Goal: Check status: Check status

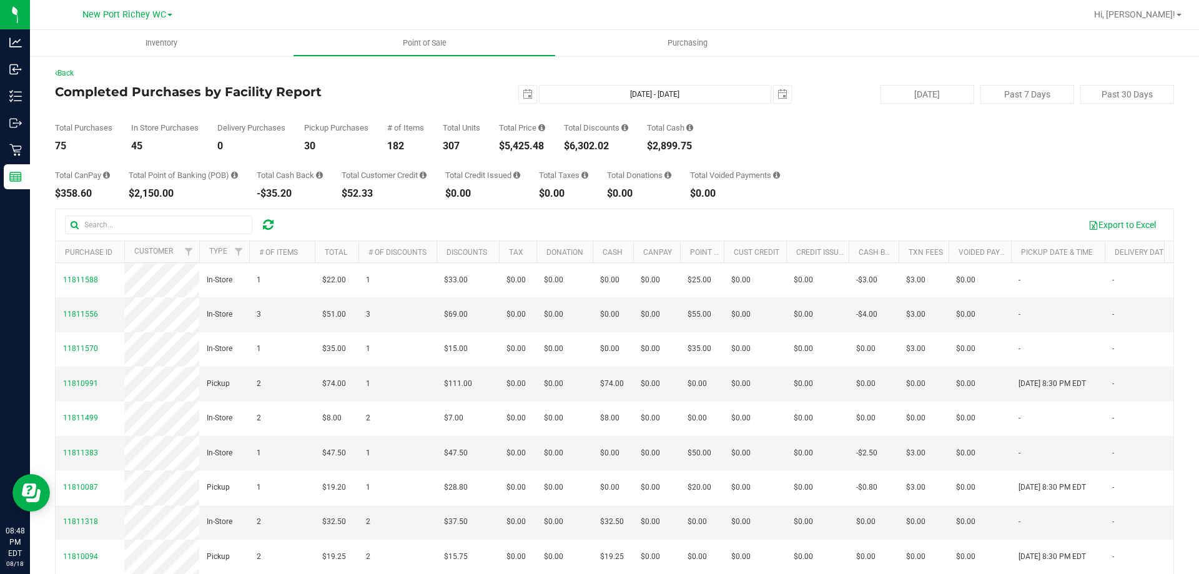
drag, startPoint x: 501, startPoint y: 147, endPoint x: 545, endPoint y: 136, distance: 45.1
click at [545, 136] on div "Total Purchases 75 In Store Purchases 45 Delivery Purchases 0 Pickup Purchases …" at bounding box center [614, 127] width 1119 height 47
copy div "$5,425.48"
click at [528, 97] on span "select" at bounding box center [527, 94] width 17 height 17
click at [523, 92] on span "select" at bounding box center [528, 94] width 10 height 10
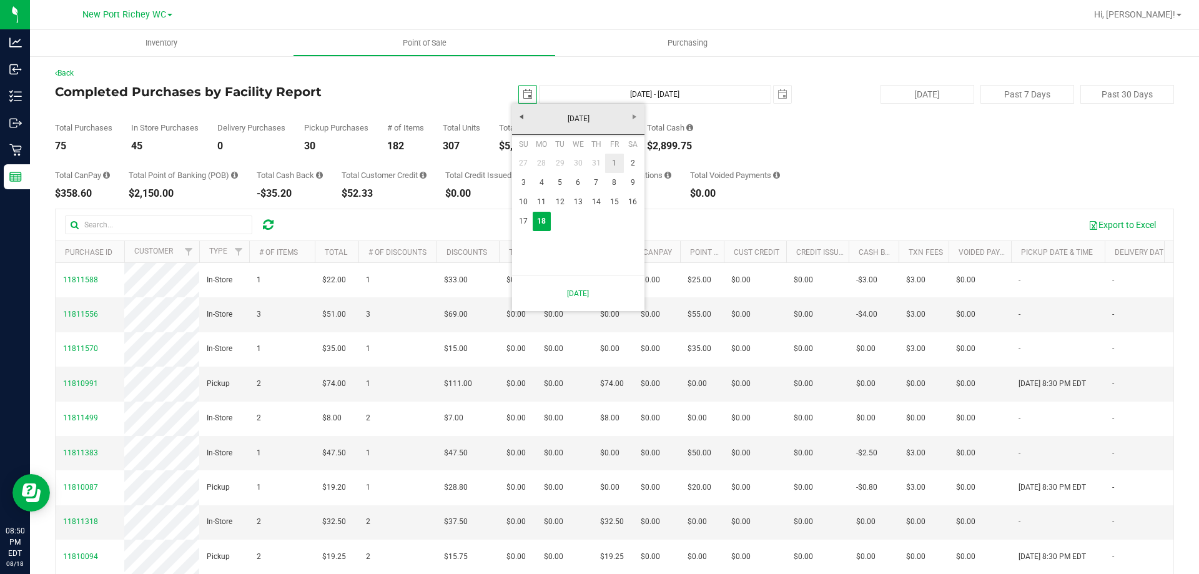
click at [616, 160] on link "1" at bounding box center [614, 163] width 18 height 19
type input "2025-08-01"
type input "Aug 1, 2025 - Aug 18, 2025"
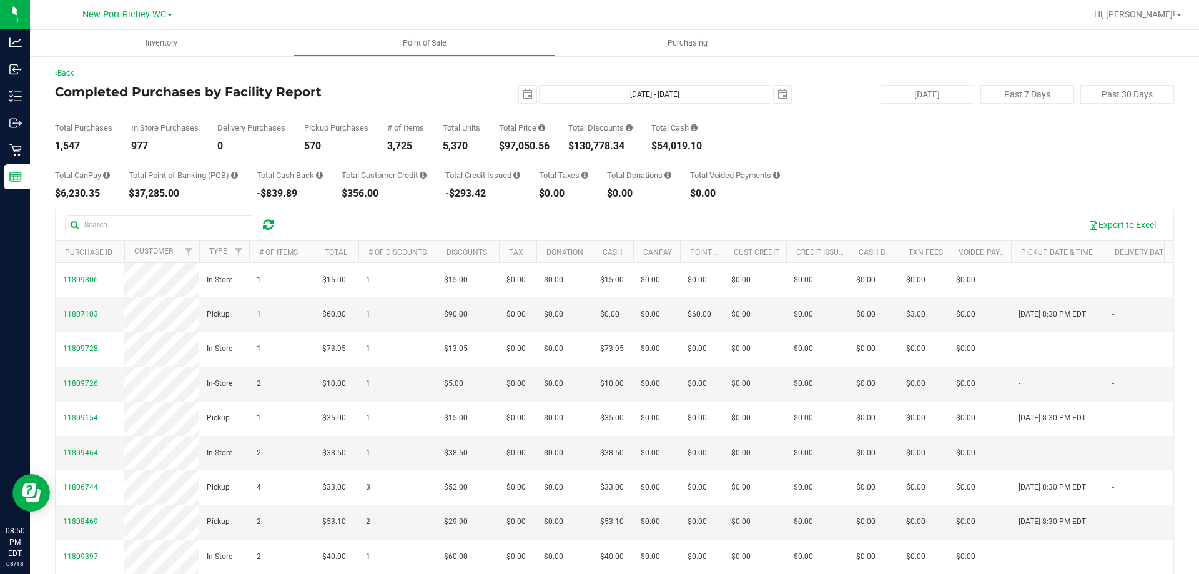
drag, startPoint x: 508, startPoint y: 145, endPoint x: 556, endPoint y: 145, distance: 47.5
click at [556, 145] on div "Total Purchases 1,547 In Store Purchases 977 Delivery Purchases 0 Pickup Purcha…" at bounding box center [614, 127] width 1119 height 47
copy div "97,050.56"
click at [523, 96] on span "select" at bounding box center [528, 94] width 10 height 10
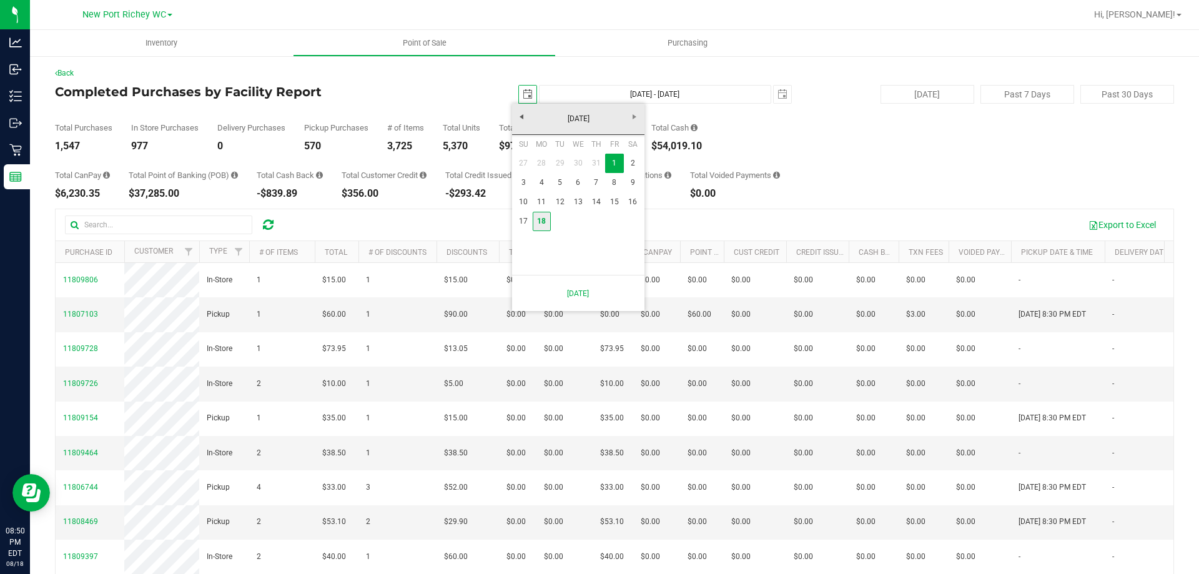
click at [540, 222] on link "18" at bounding box center [542, 221] width 18 height 19
type input "2025-08-18"
type input "Aug 18, 2025 - Aug 18, 2025"
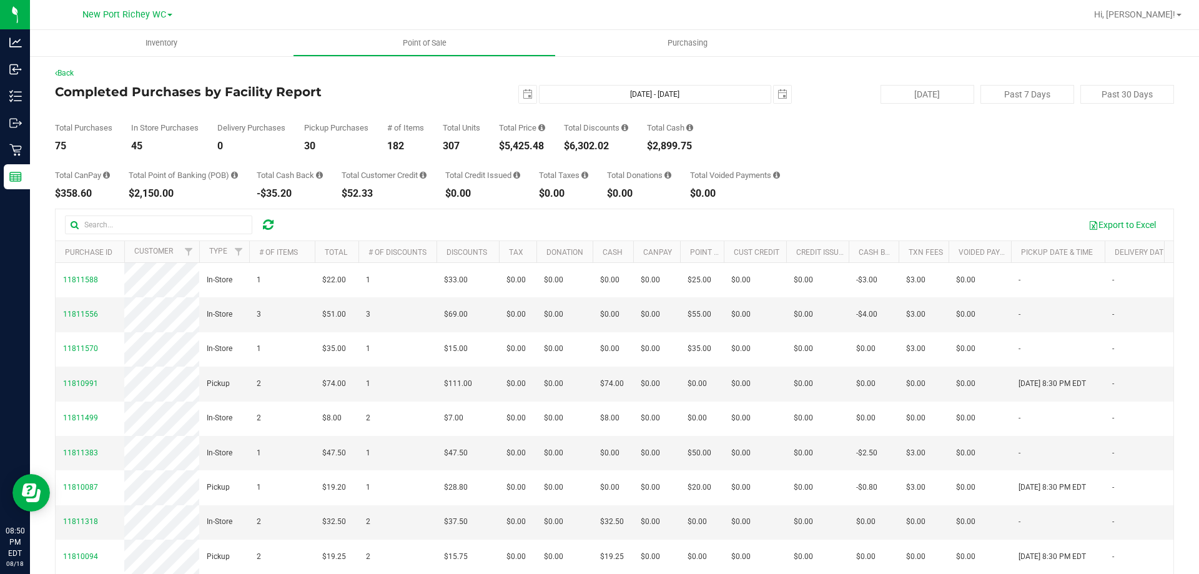
drag, startPoint x: 571, startPoint y: 147, endPoint x: 619, endPoint y: 140, distance: 48.7
click at [619, 140] on div "Total Discounts $6,302.02" at bounding box center [596, 137] width 64 height 27
copy div "6,302.02"
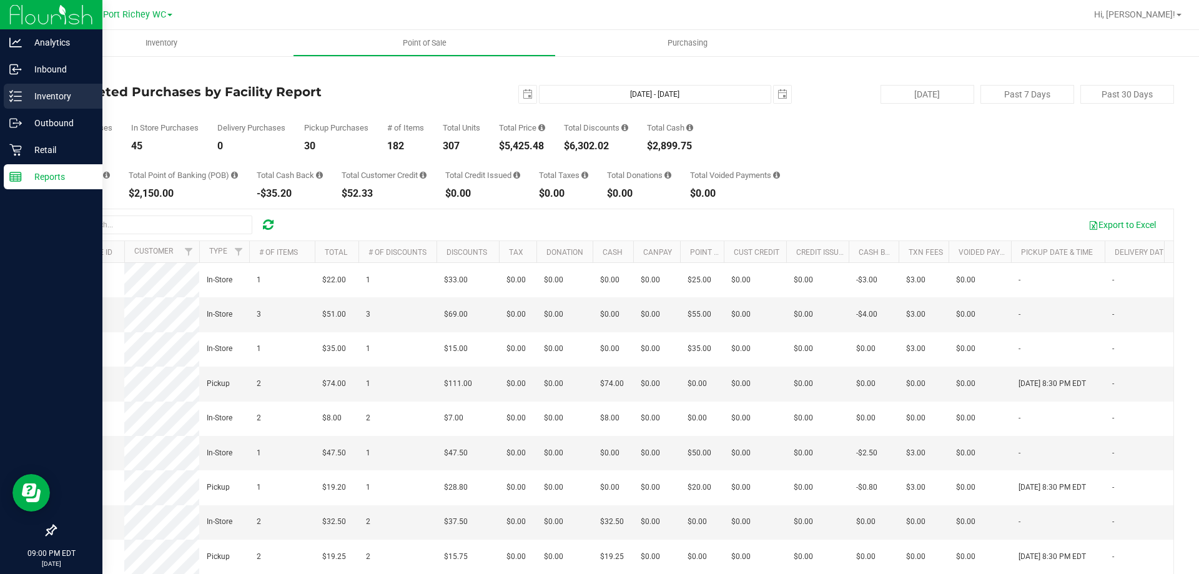
click at [21, 86] on div "Inventory" at bounding box center [53, 96] width 99 height 25
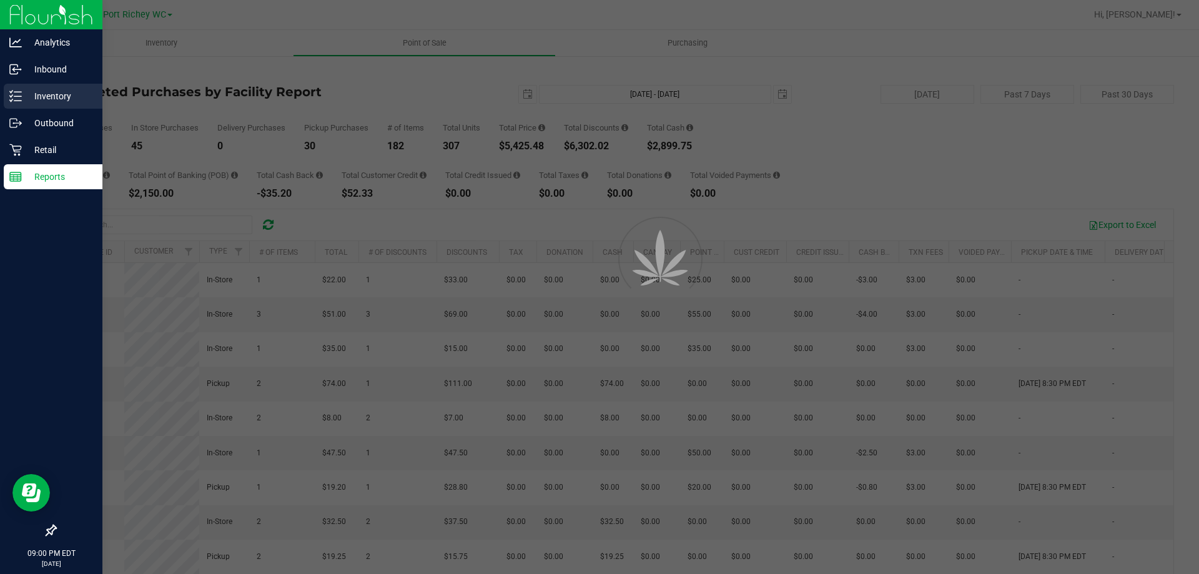
click at [64, 97] on p "Inventory" at bounding box center [59, 96] width 75 height 15
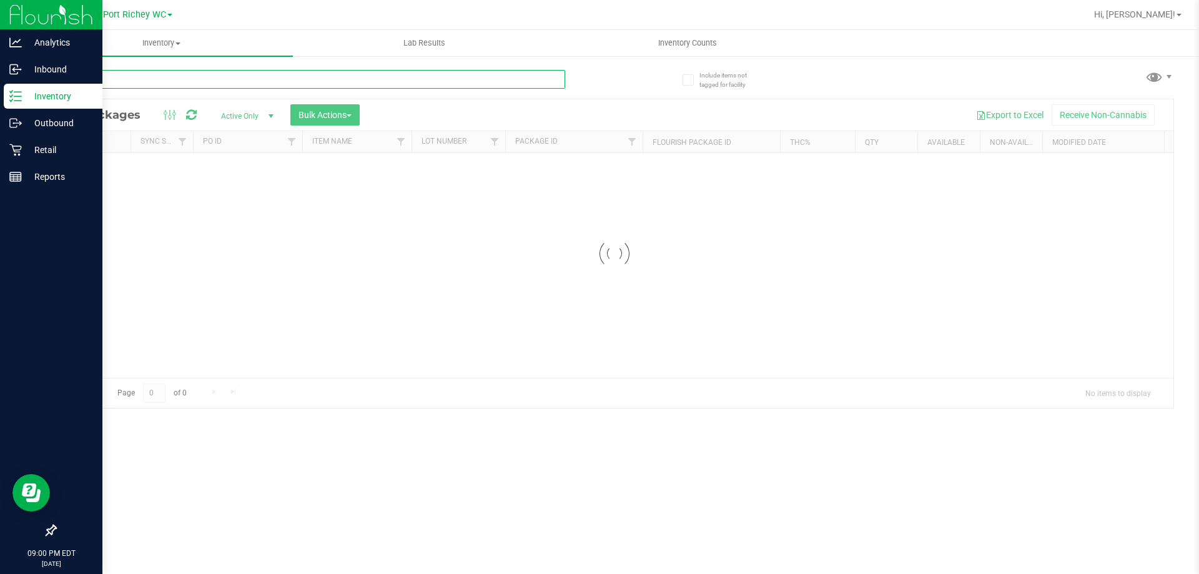
click at [134, 74] on div "Inventory All packages All inventory Waste log Create inventory Lab Results Inv…" at bounding box center [614, 302] width 1169 height 544
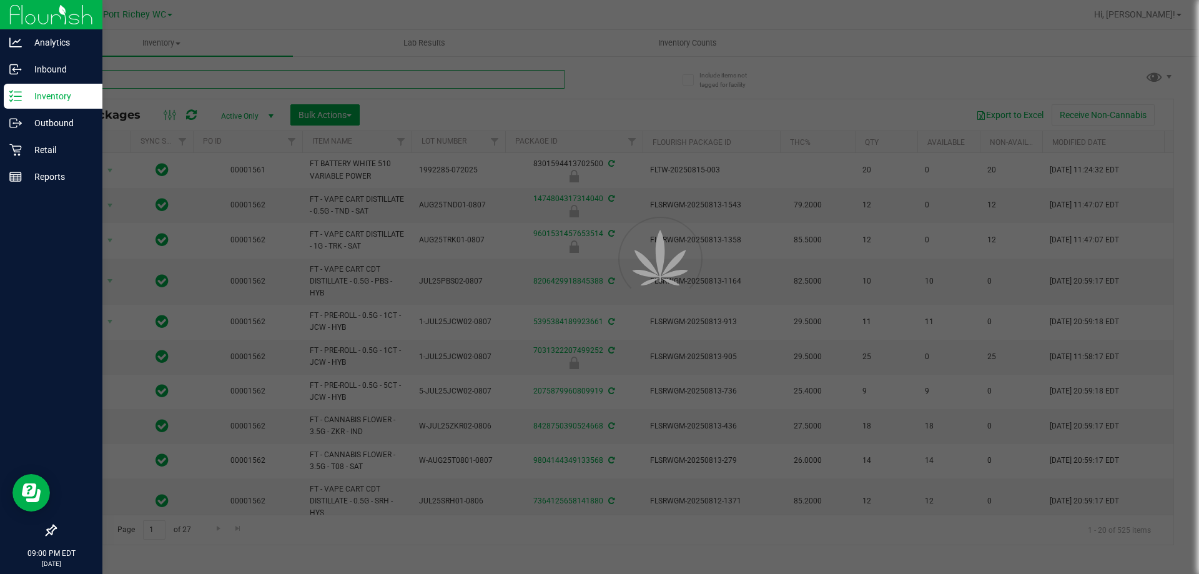
type input "m"
type input "2026-02-14"
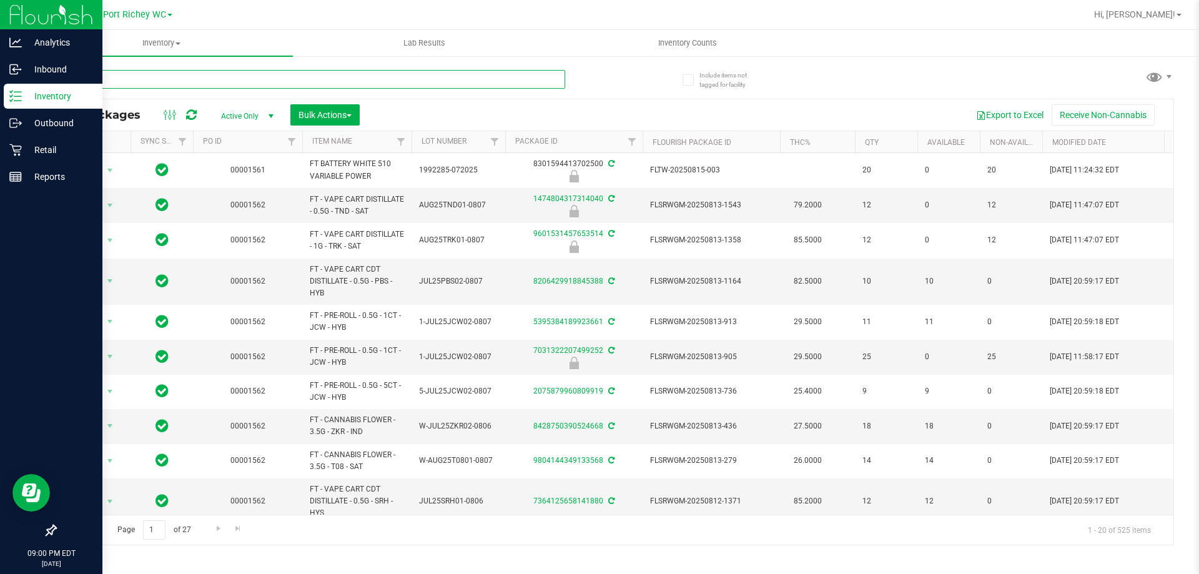
type input "milk"
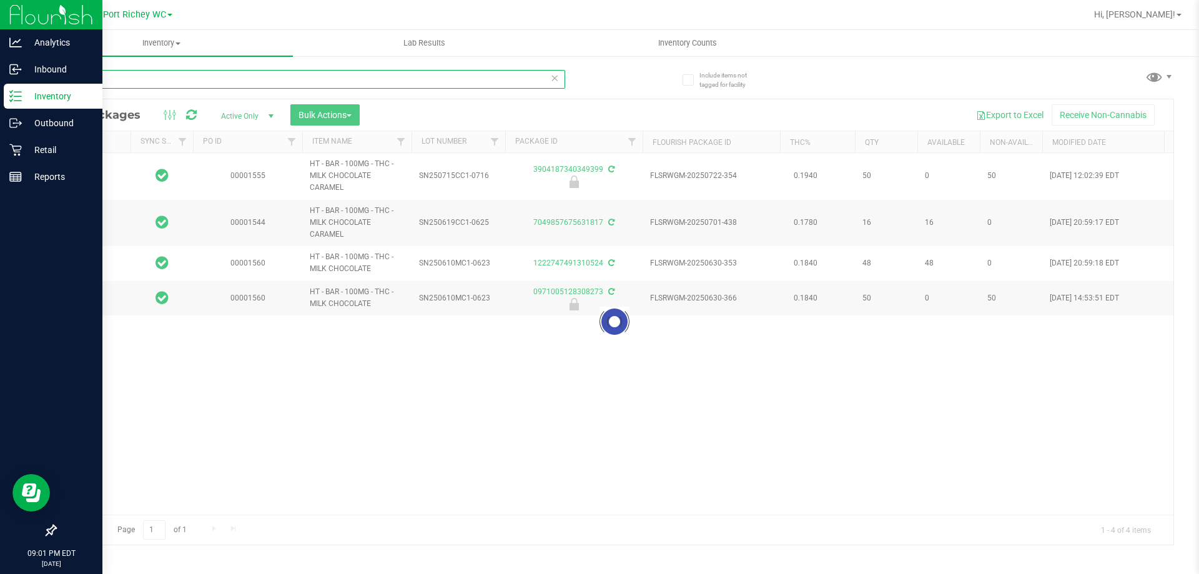
type input "2026-01-18"
type input "2025-12-30"
type input "2025-12-21"
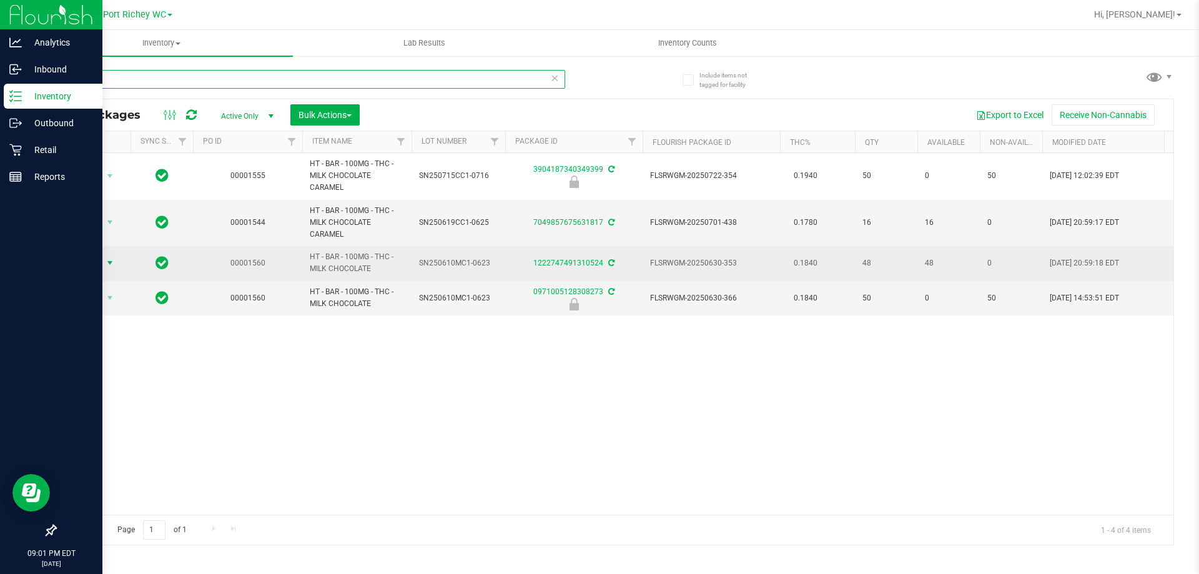
type input "milk"
drag, startPoint x: 79, startPoint y: 259, endPoint x: 87, endPoint y: 258, distance: 7.6
click at [84, 258] on span "Action" at bounding box center [85, 262] width 34 height 17
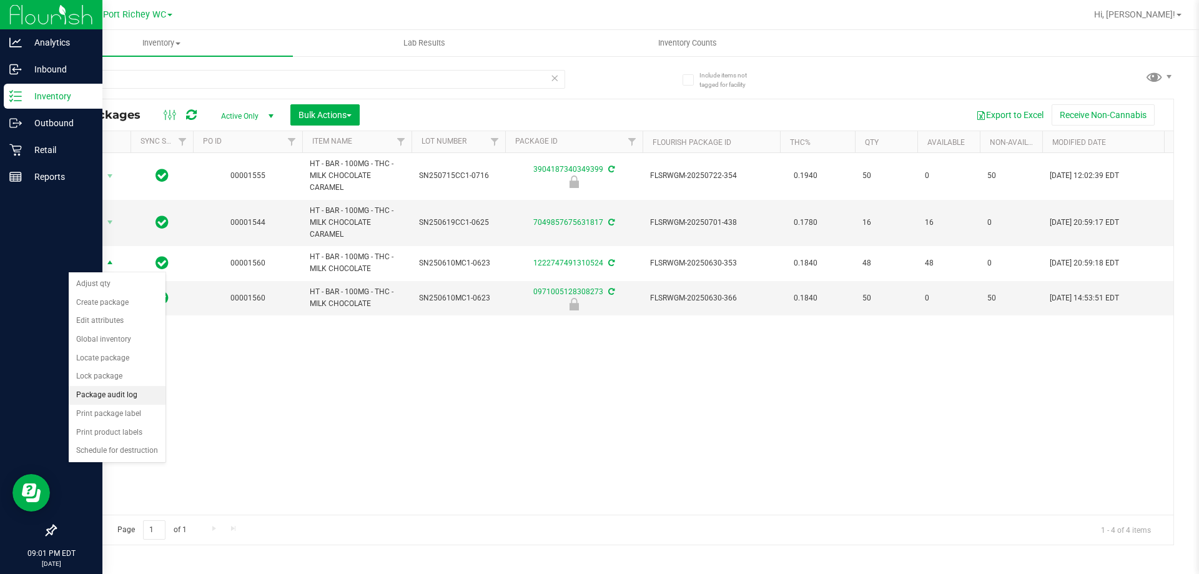
click at [109, 386] on li "Package audit log" at bounding box center [117, 395] width 97 height 19
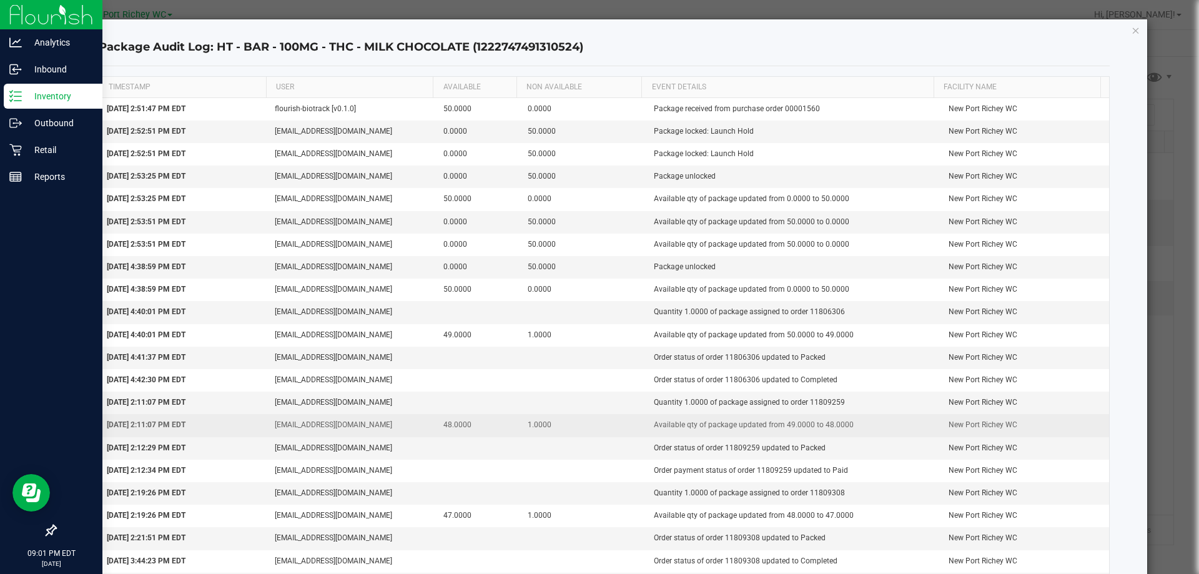
scroll to position [85, 0]
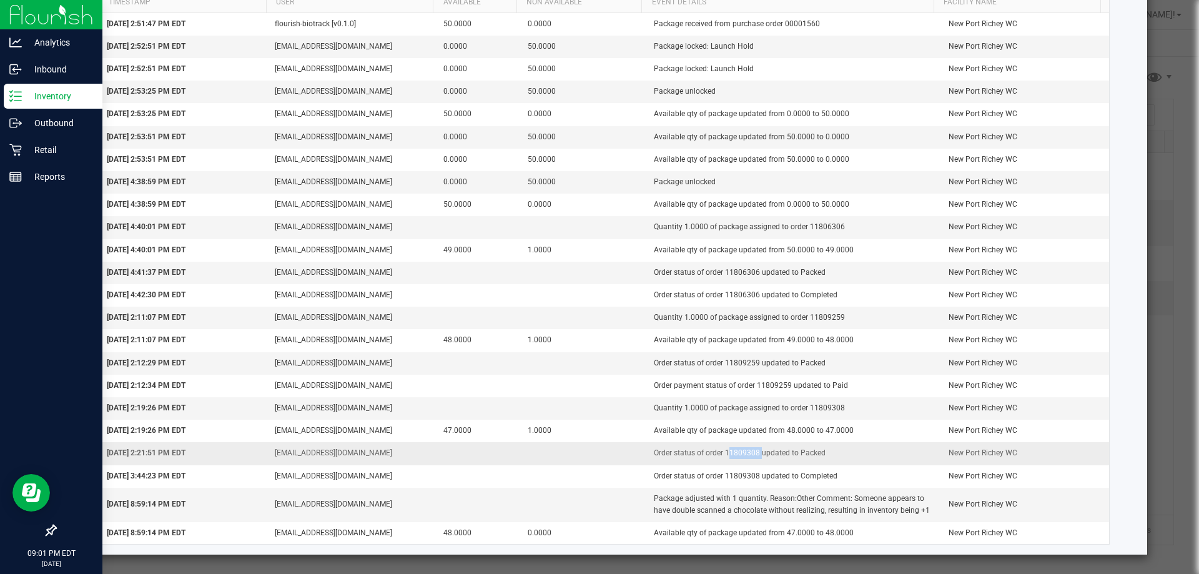
drag, startPoint x: 715, startPoint y: 450, endPoint x: 747, endPoint y: 449, distance: 31.9
click at [747, 449] on td "Order status of order 11809308 updated to Packed" at bounding box center [793, 453] width 295 height 22
copy td "11809308"
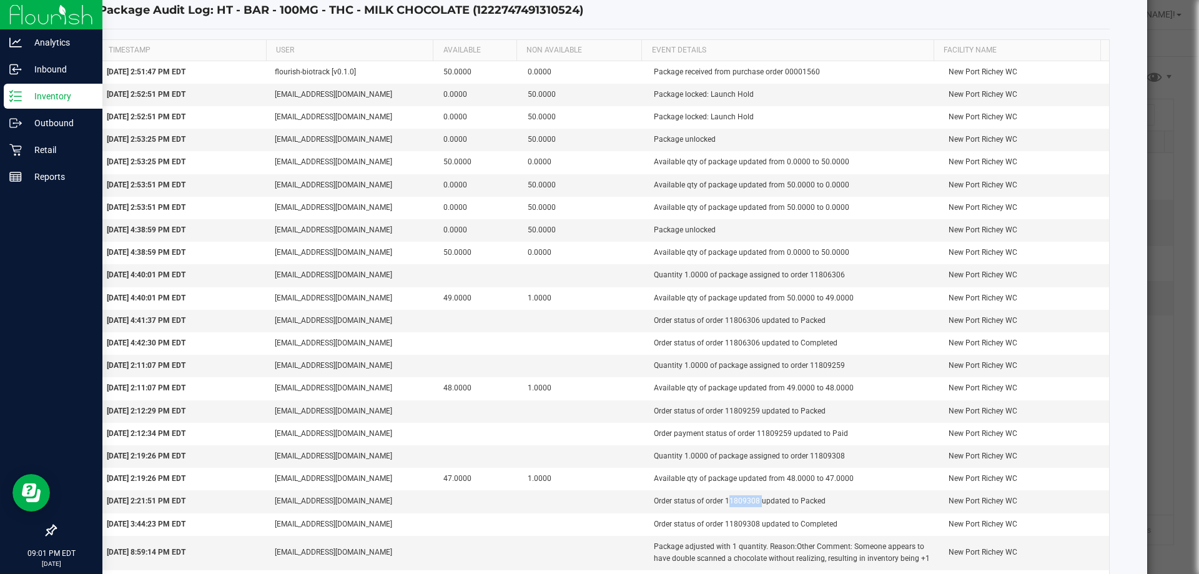
scroll to position [0, 0]
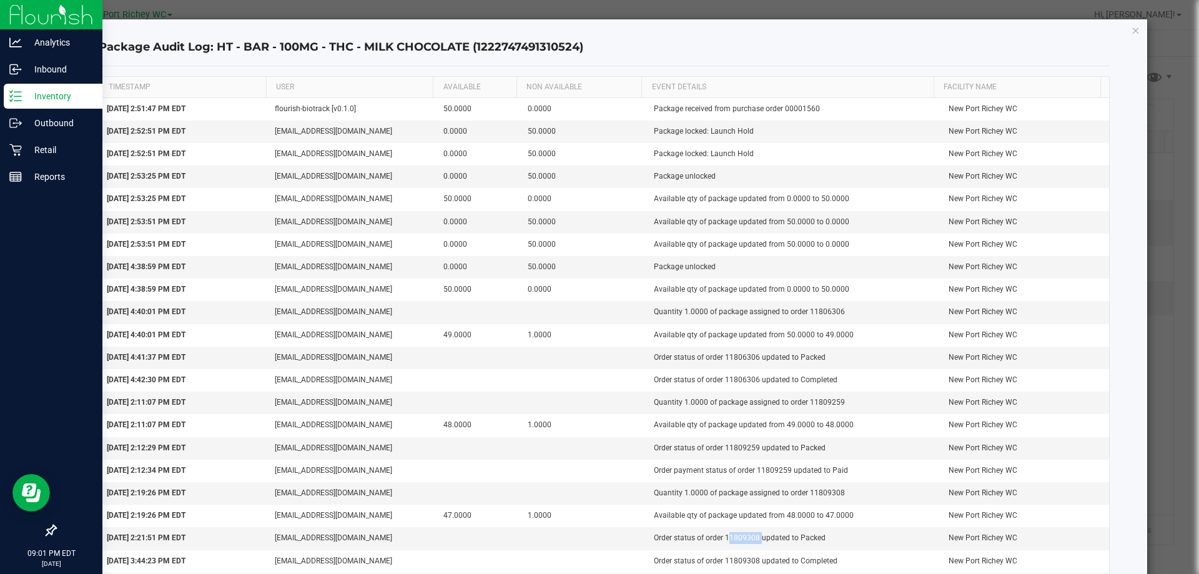
drag, startPoint x: 1128, startPoint y: 31, endPoint x: 1033, endPoint y: 59, distance: 99.0
click at [1131, 29] on icon "button" at bounding box center [1135, 29] width 9 height 15
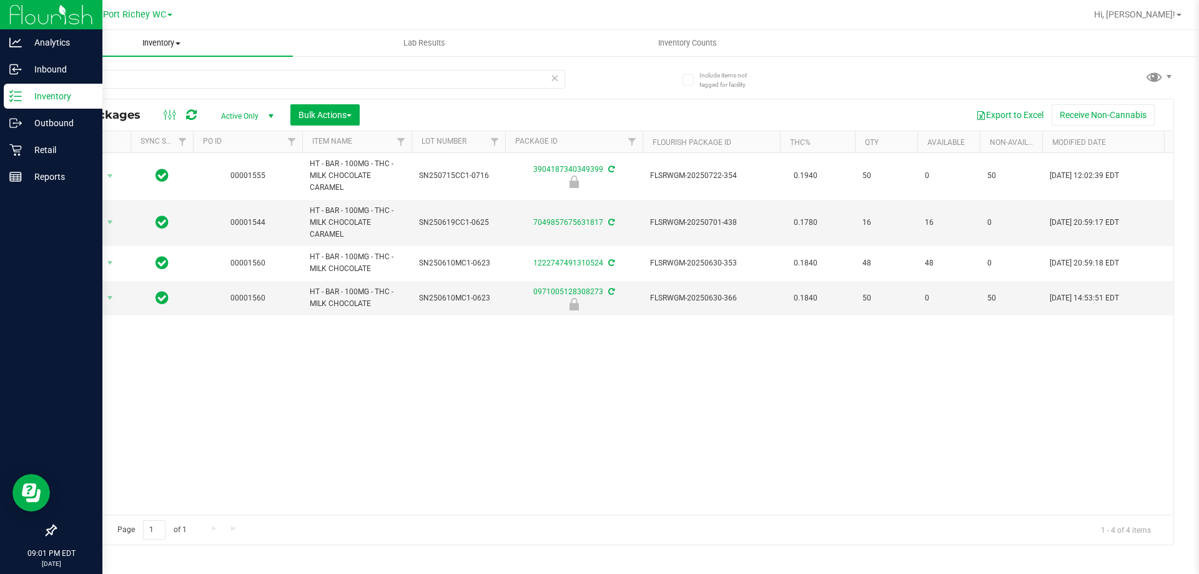
click at [157, 45] on span "Inventory" at bounding box center [161, 42] width 263 height 11
click at [45, 149] on p "Retail" at bounding box center [59, 149] width 75 height 15
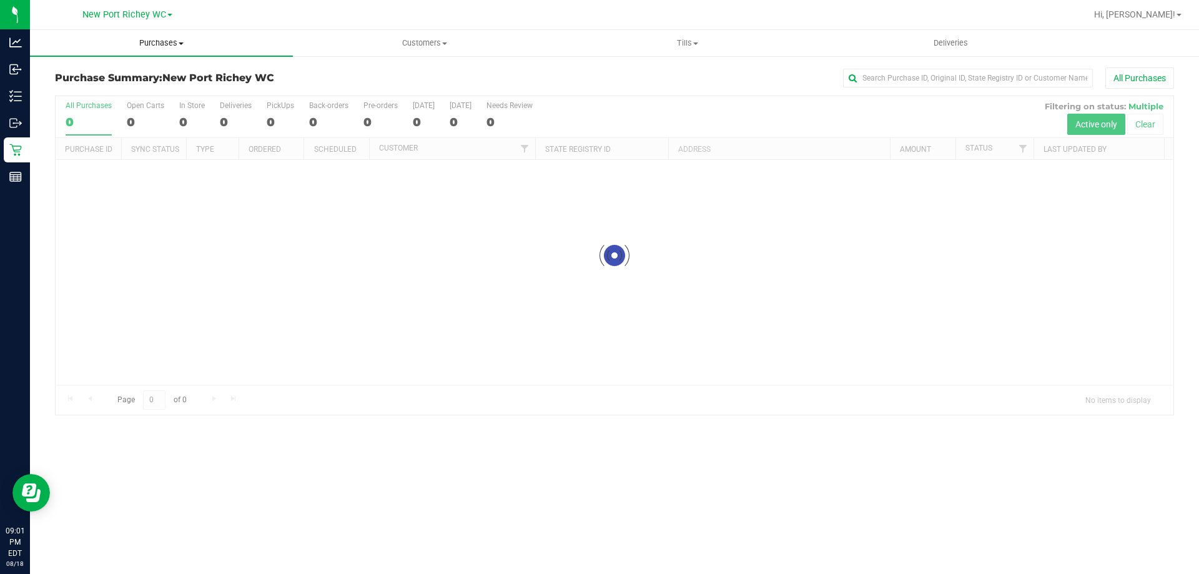
click at [187, 44] on span "Purchases" at bounding box center [161, 42] width 263 height 11
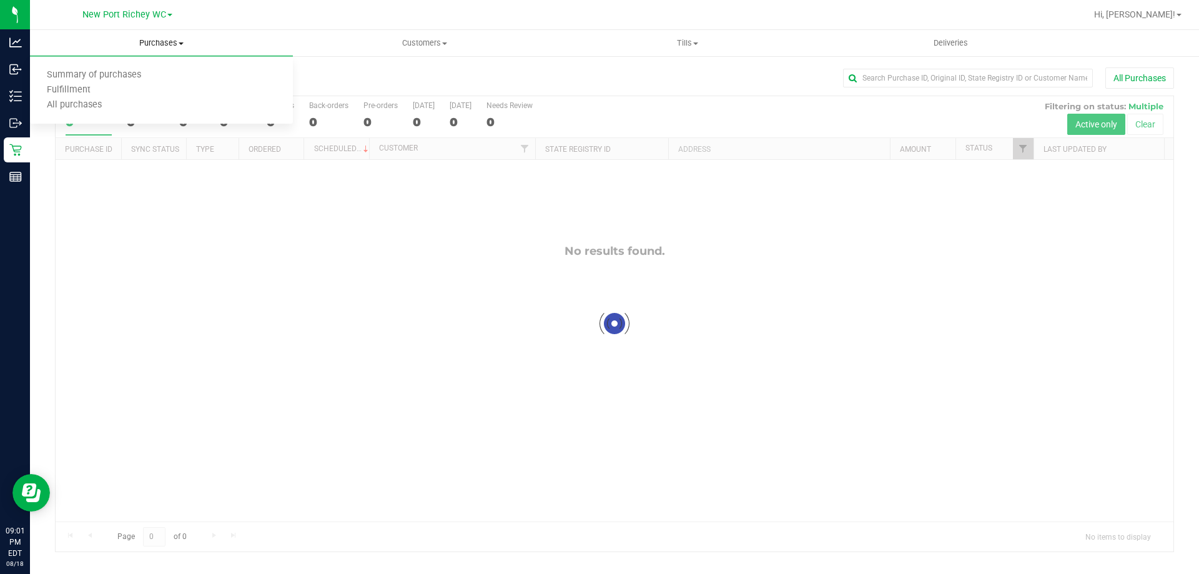
click at [177, 44] on span "Purchases" at bounding box center [161, 42] width 263 height 11
click at [89, 106] on span "All purchases" at bounding box center [74, 105] width 89 height 11
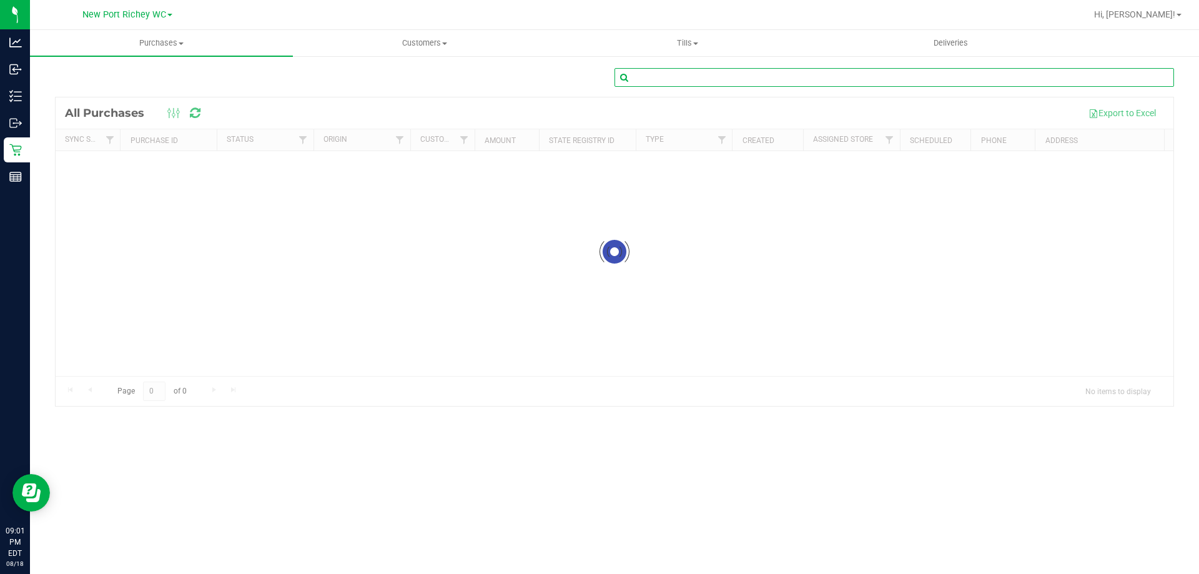
click at [763, 76] on input "text" at bounding box center [894, 77] width 560 height 19
paste input "11809308"
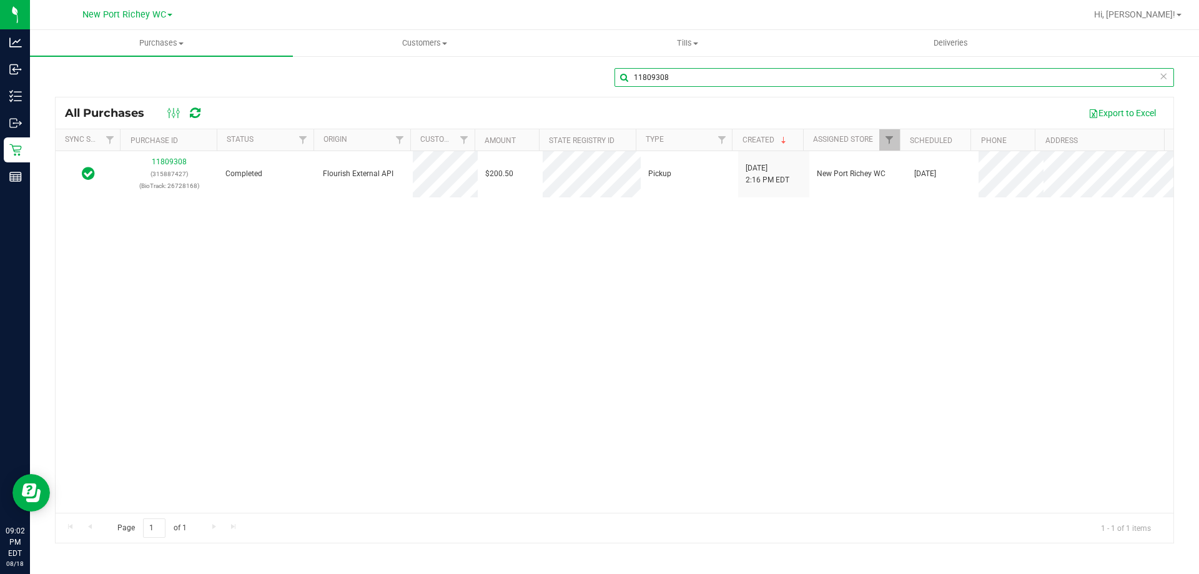
type input "11809308"
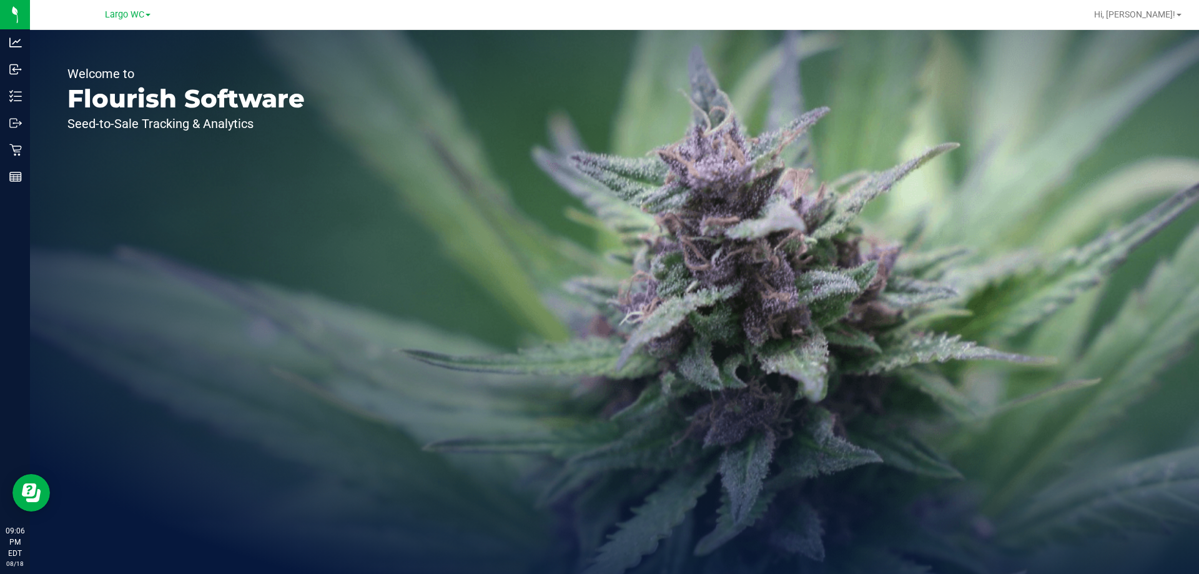
click at [122, 6] on div "Largo WC" at bounding box center [127, 14] width 182 height 19
click at [116, 16] on span "Largo WC" at bounding box center [124, 14] width 39 height 11
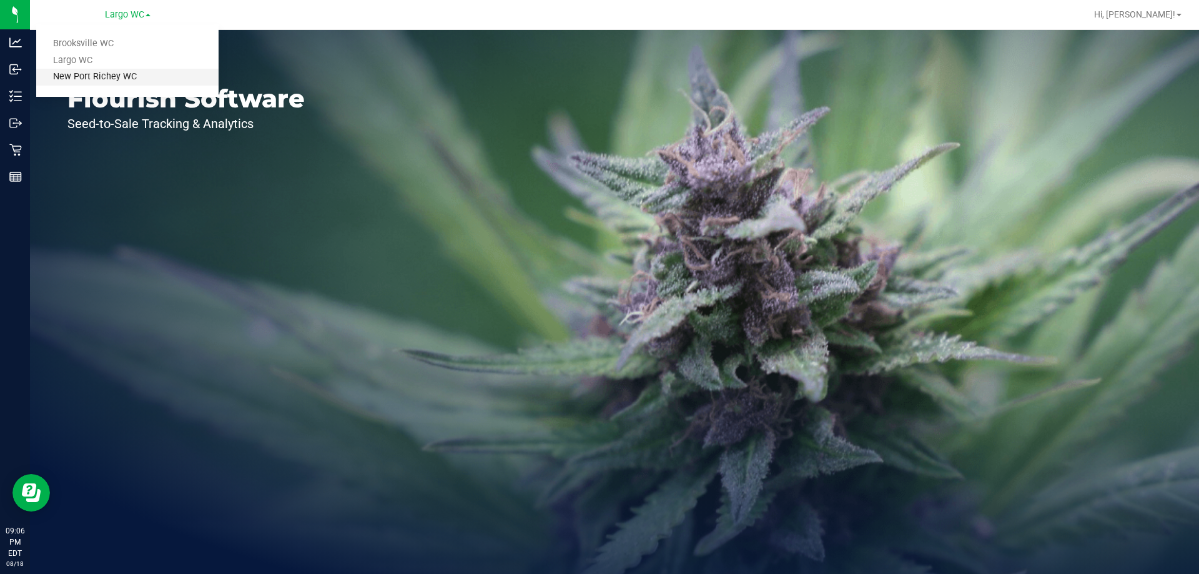
click at [87, 74] on link "New Port Richey WC" at bounding box center [127, 77] width 182 height 17
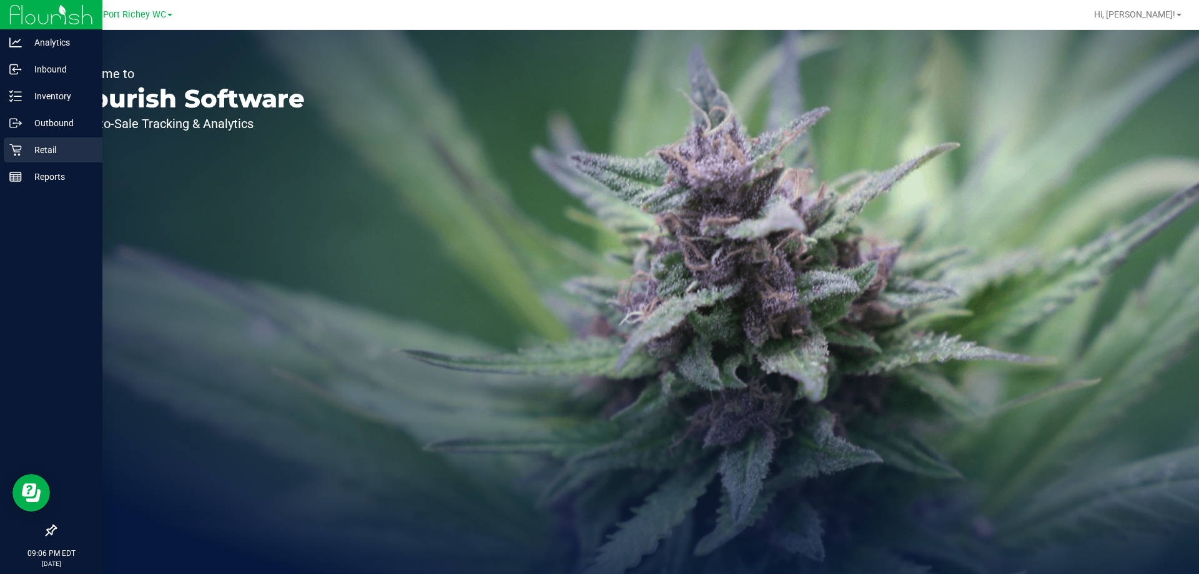
click at [19, 147] on icon at bounding box center [15, 150] width 12 height 12
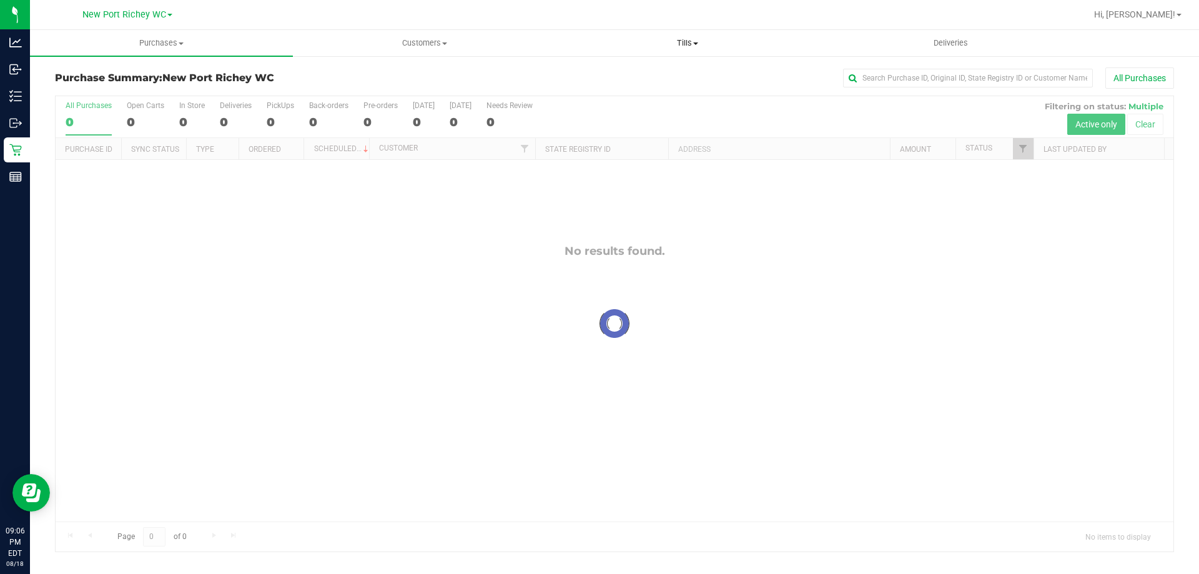
click at [685, 46] on span "Tills" at bounding box center [687, 42] width 262 height 11
click at [602, 68] on li "Manage tills" at bounding box center [687, 75] width 263 height 15
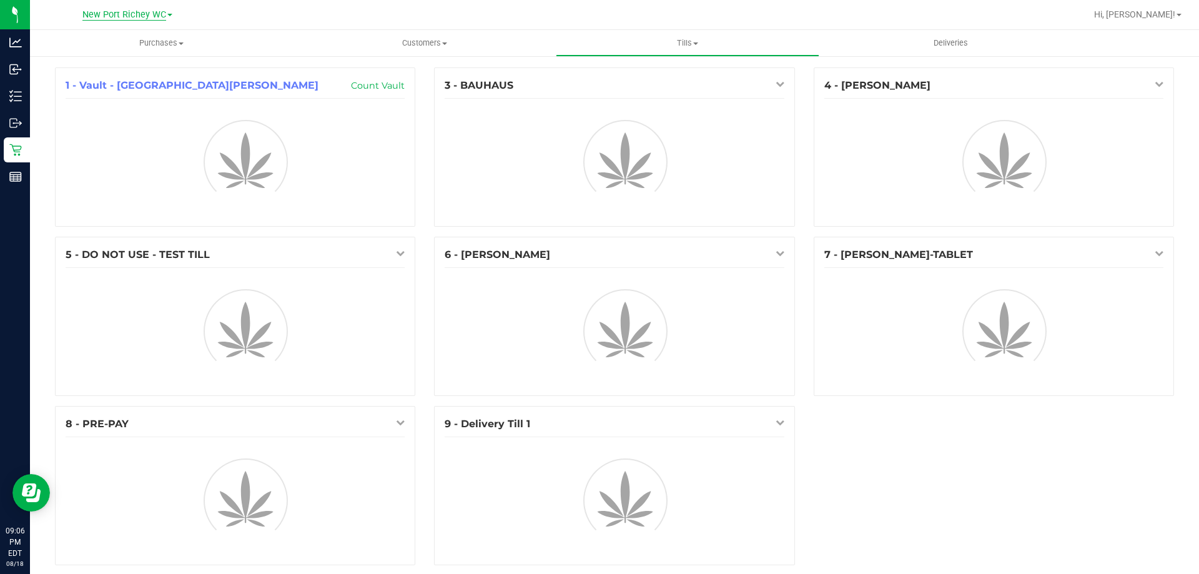
click at [119, 14] on span "New Port Richey WC" at bounding box center [124, 14] width 84 height 11
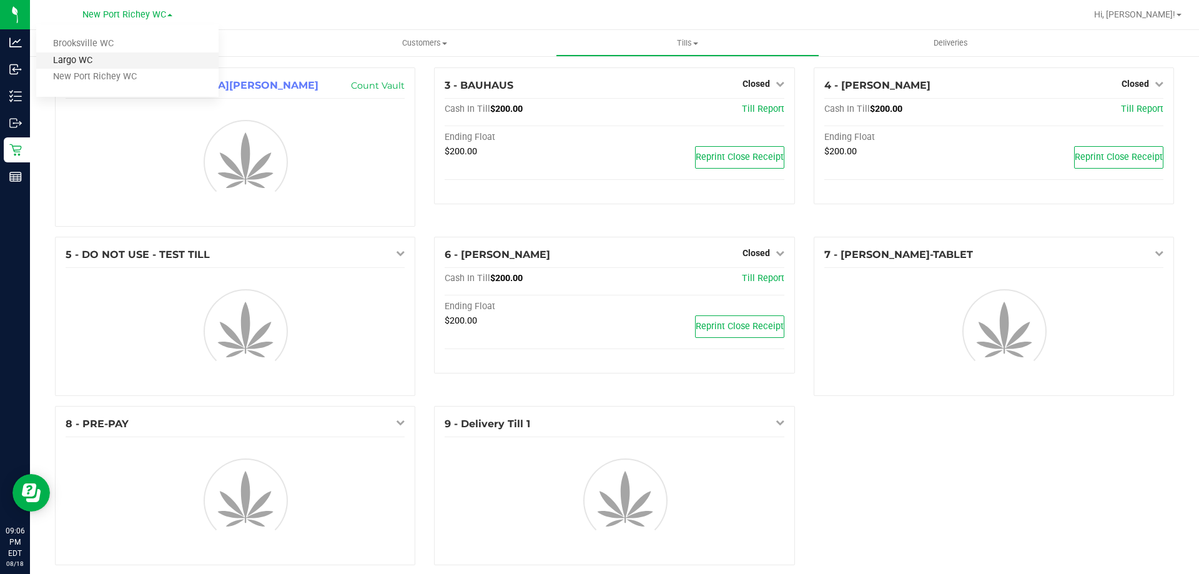
click at [92, 62] on link "Largo WC" at bounding box center [127, 60] width 182 height 17
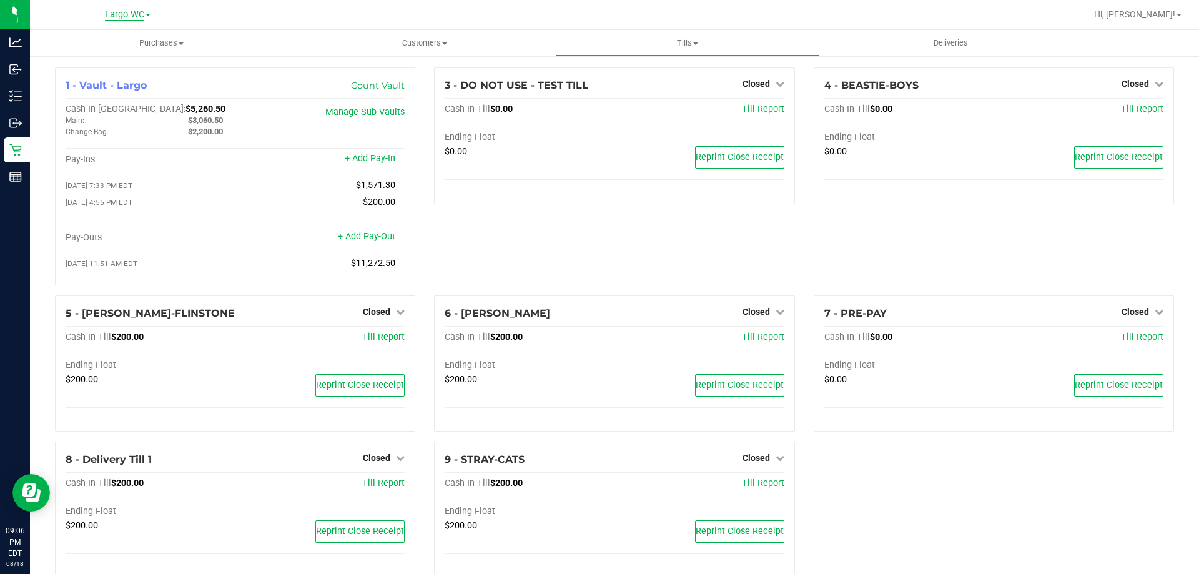
click at [139, 14] on span "Largo WC" at bounding box center [124, 14] width 39 height 11
click at [77, 73] on link "New Port Richey WC" at bounding box center [127, 77] width 182 height 17
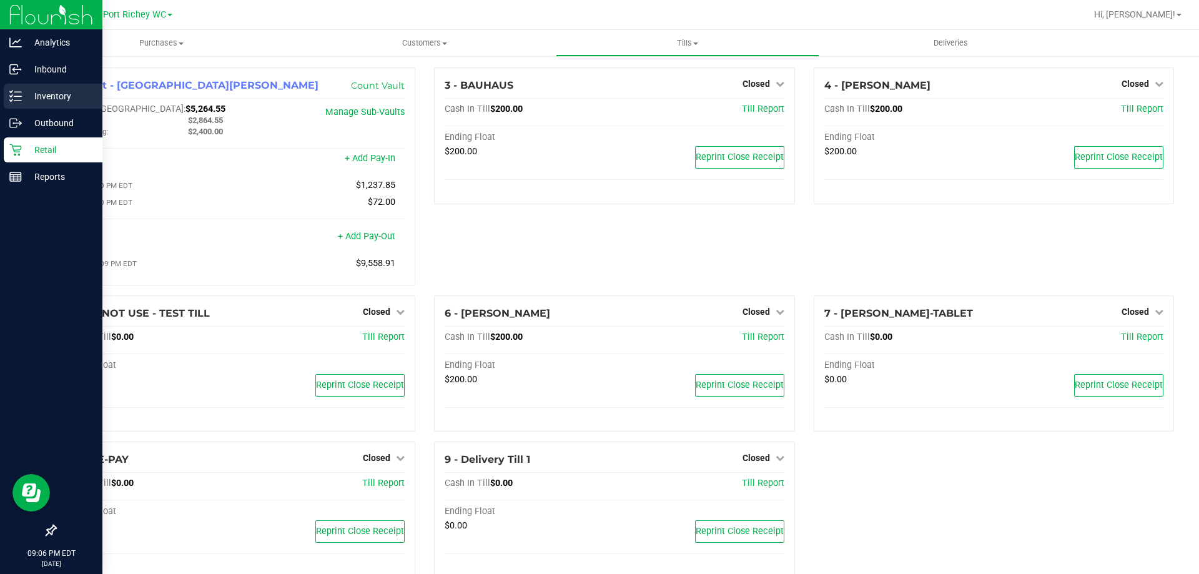
click at [31, 92] on p "Inventory" at bounding box center [59, 96] width 75 height 15
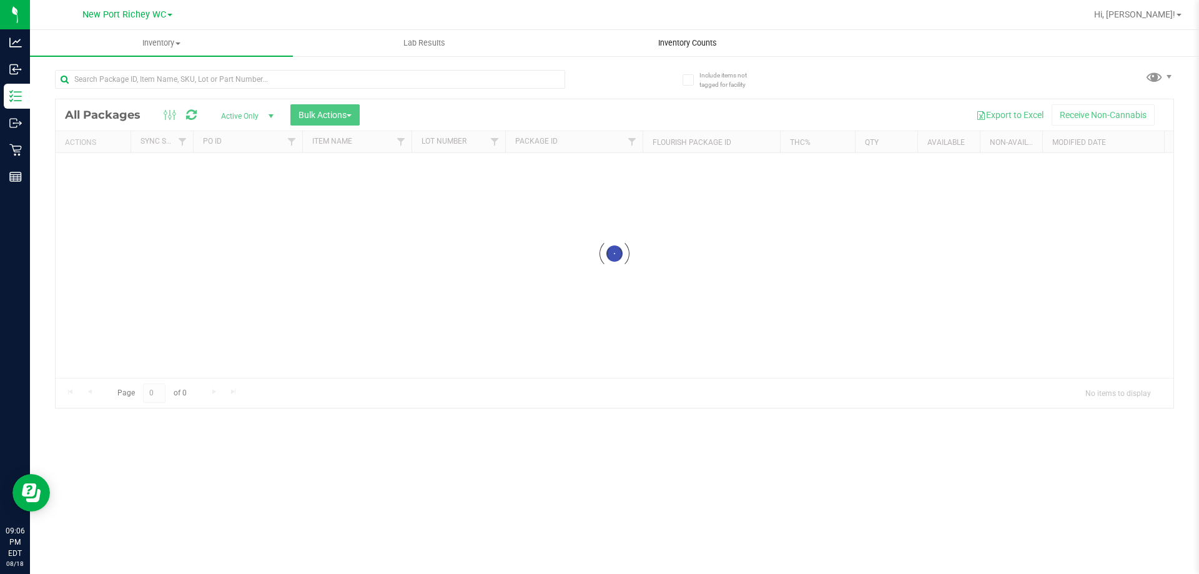
click at [695, 44] on span "Inventory Counts" at bounding box center [687, 42] width 92 height 11
